Goal: Task Accomplishment & Management: Manage account settings

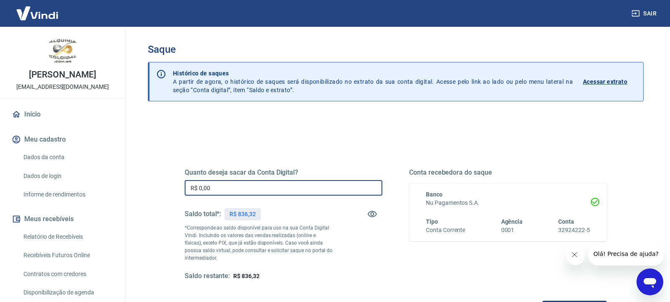
click at [311, 188] on input "R$ 0,00" at bounding box center [284, 187] width 198 height 15
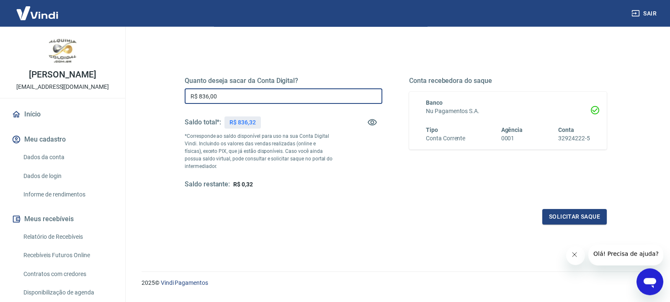
scroll to position [113, 0]
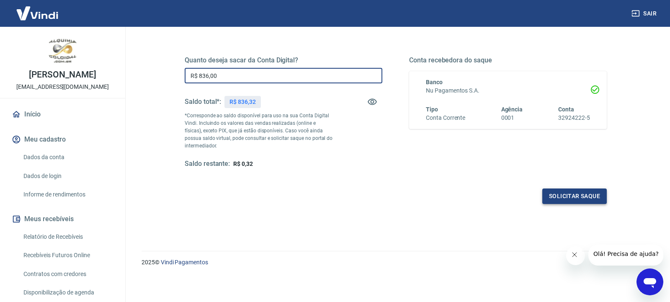
type input "R$ 836,00"
click at [576, 199] on button "Solicitar saque" at bounding box center [574, 195] width 64 height 15
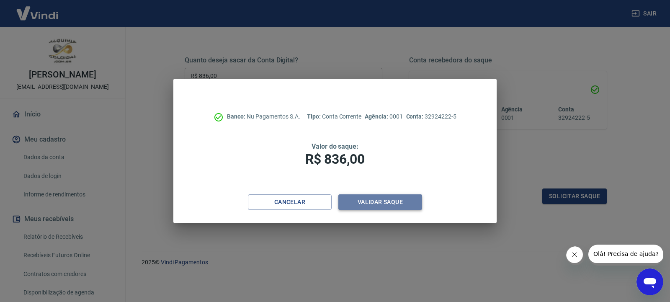
click at [376, 202] on button "Validar saque" at bounding box center [380, 201] width 84 height 15
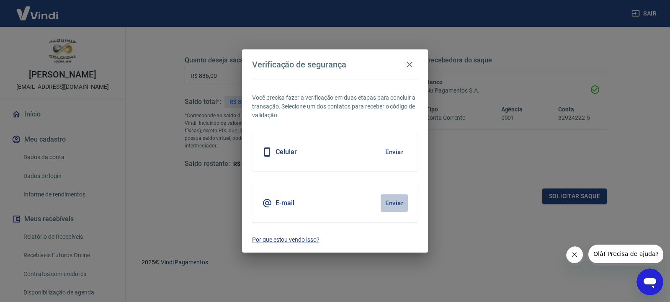
click at [395, 202] on button "Enviar" at bounding box center [394, 203] width 27 height 18
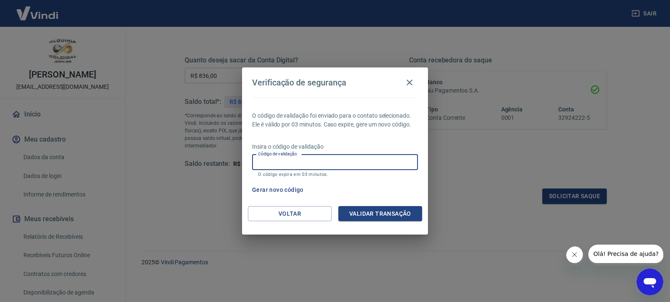
paste input "338106"
type input "338106"
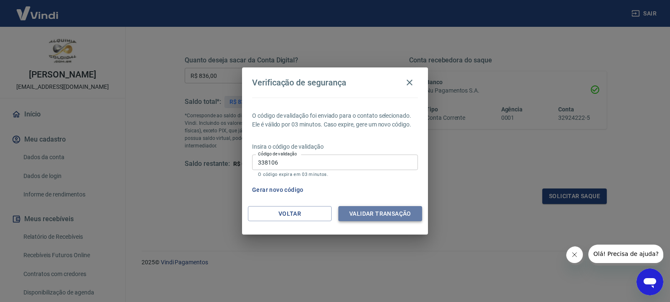
click at [378, 216] on button "Validar transação" at bounding box center [380, 213] width 84 height 15
